Goal: Information Seeking & Learning: Learn about a topic

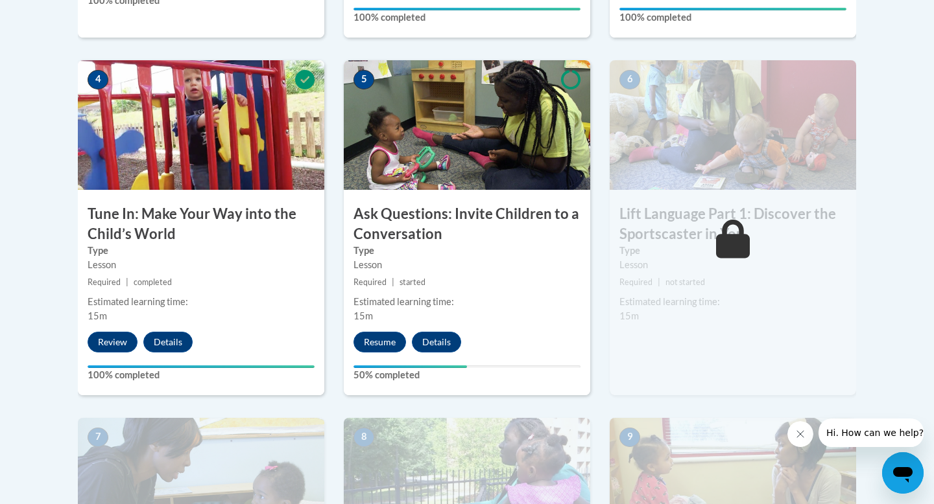
scroll to position [725, 0]
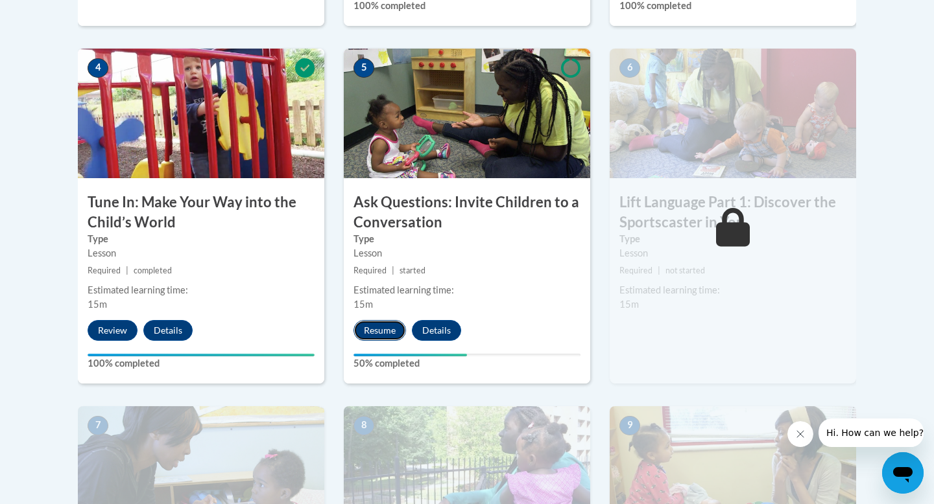
click at [359, 324] on button "Resume" at bounding box center [379, 330] width 53 height 21
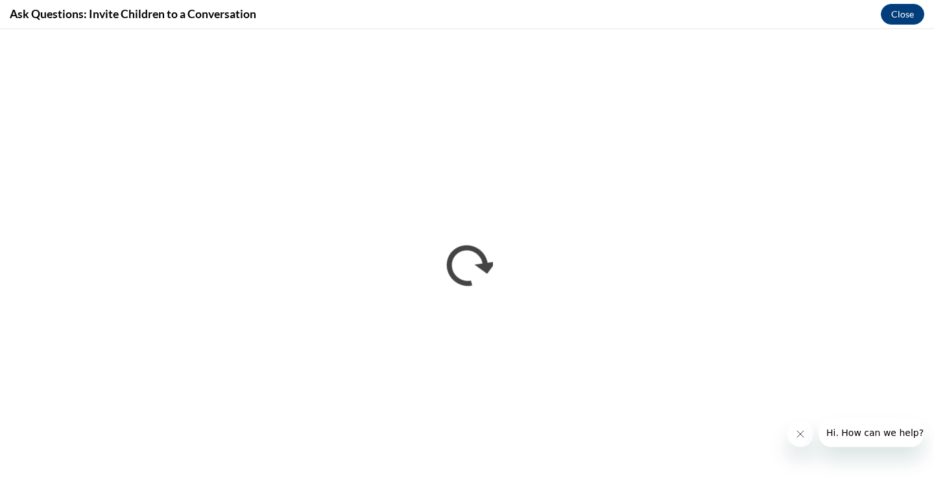
scroll to position [0, 0]
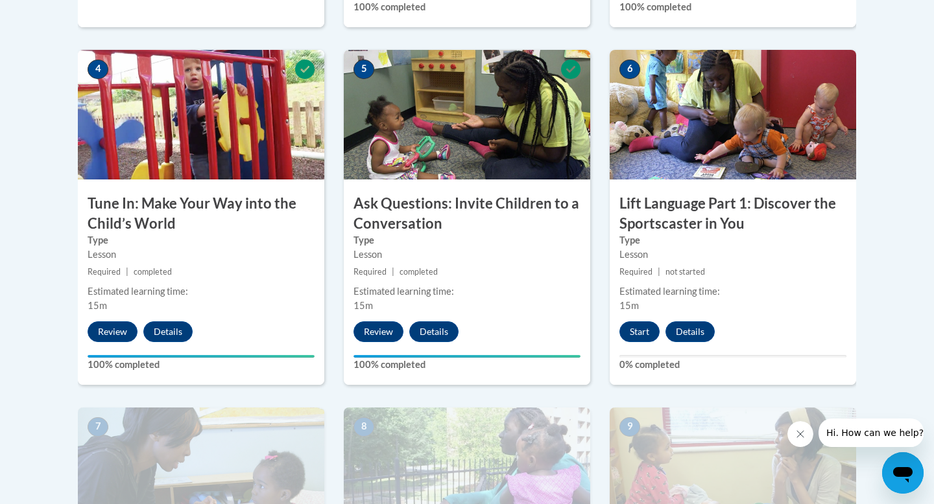
scroll to position [787, 0]
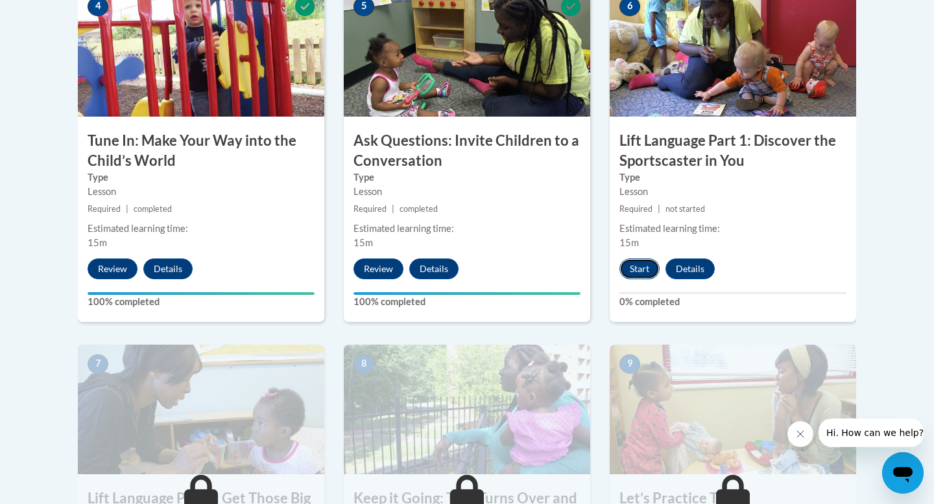
click at [647, 272] on button "Start" at bounding box center [639, 269] width 40 height 21
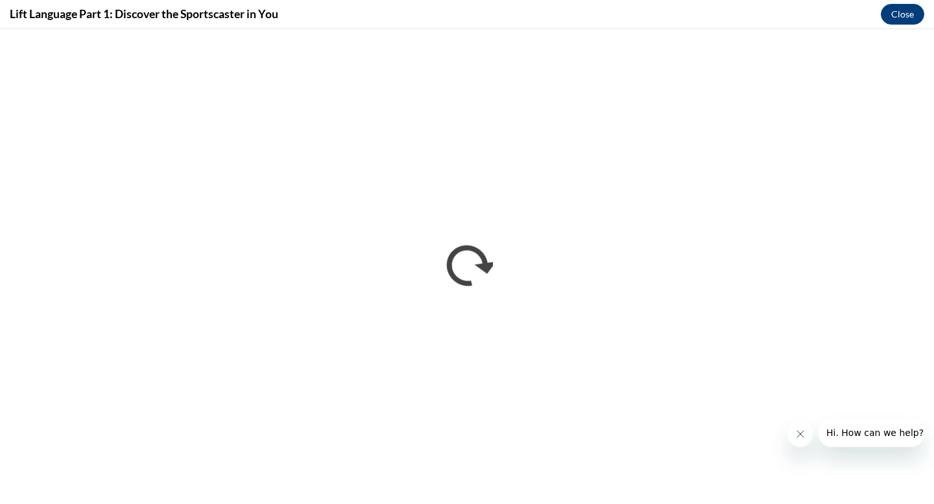
scroll to position [0, 0]
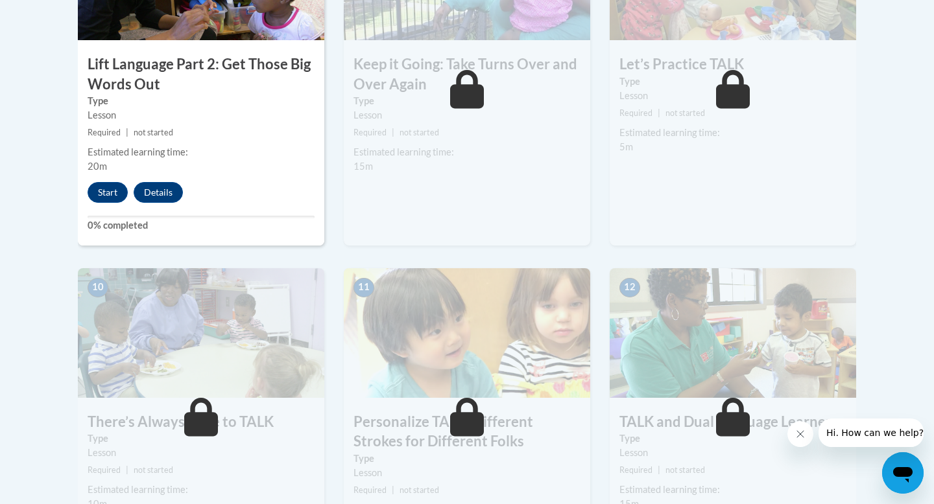
scroll to position [1219, 0]
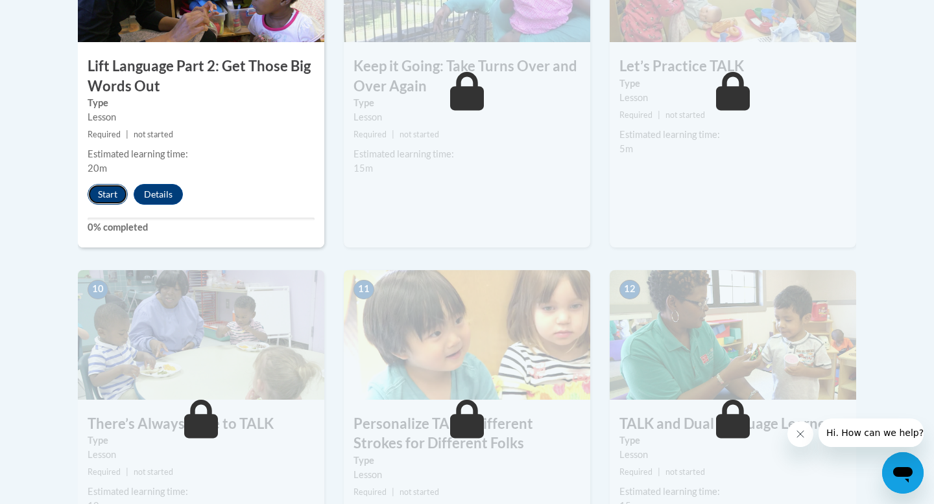
click at [104, 196] on button "Start" at bounding box center [108, 194] width 40 height 21
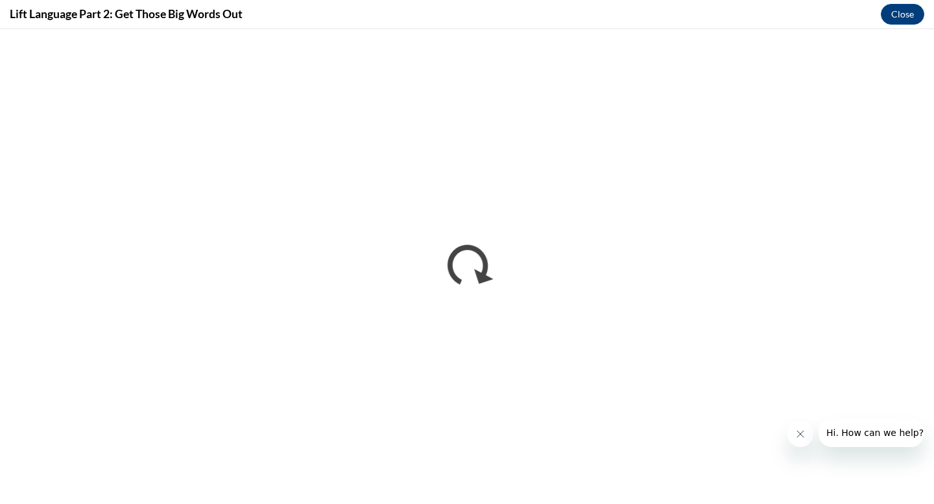
scroll to position [0, 0]
